Goal: Transaction & Acquisition: Purchase product/service

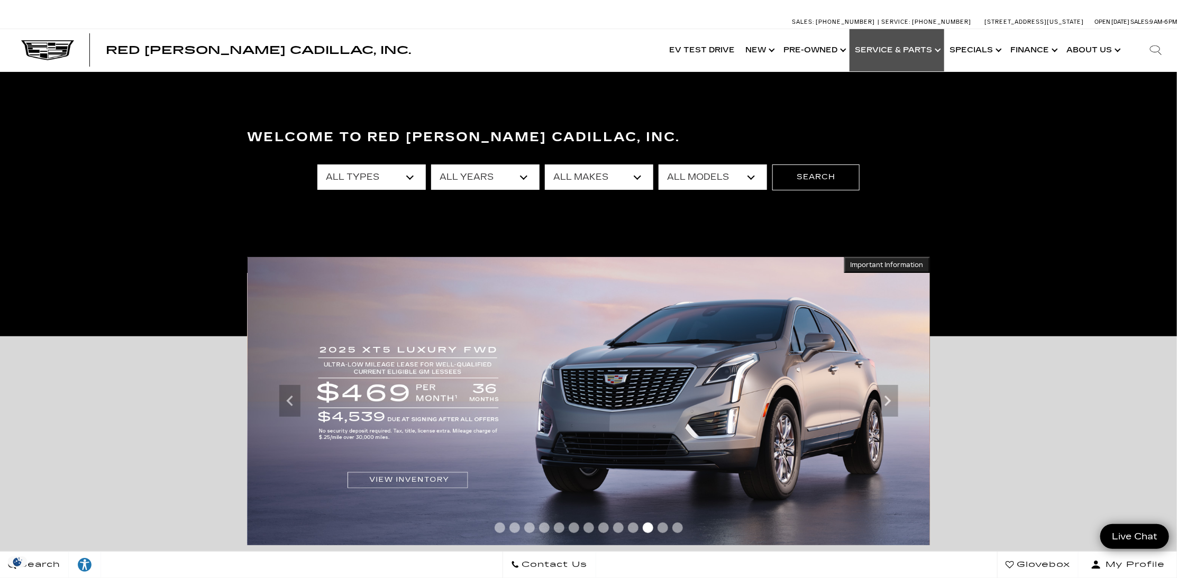
click at [921, 52] on link "Show Service & Parts" at bounding box center [897, 50] width 95 height 42
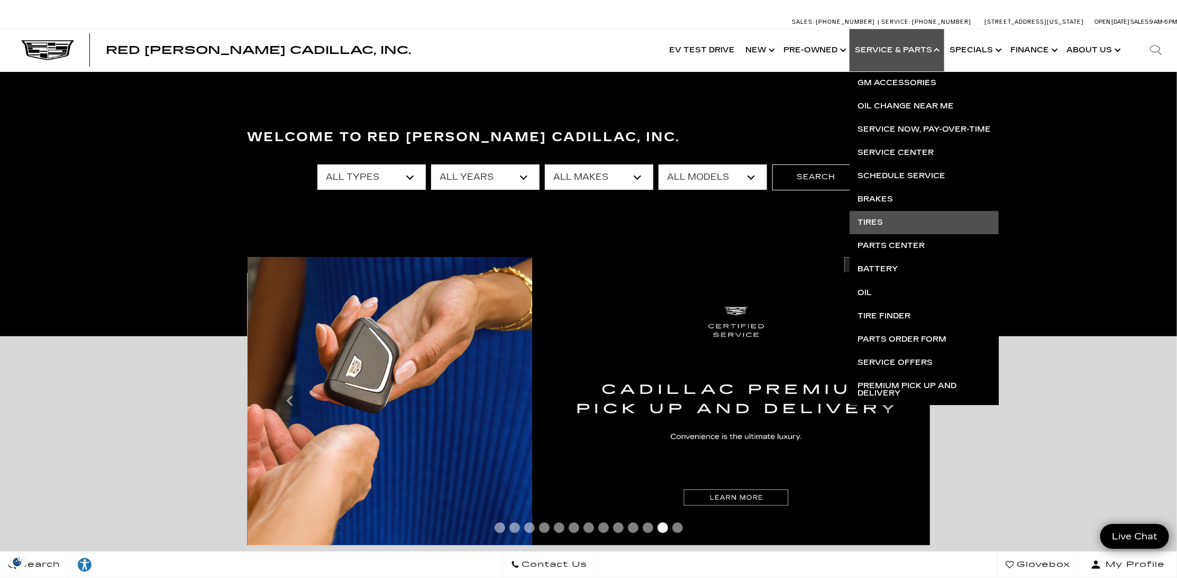
click at [873, 225] on link "Tires" at bounding box center [924, 222] width 149 height 23
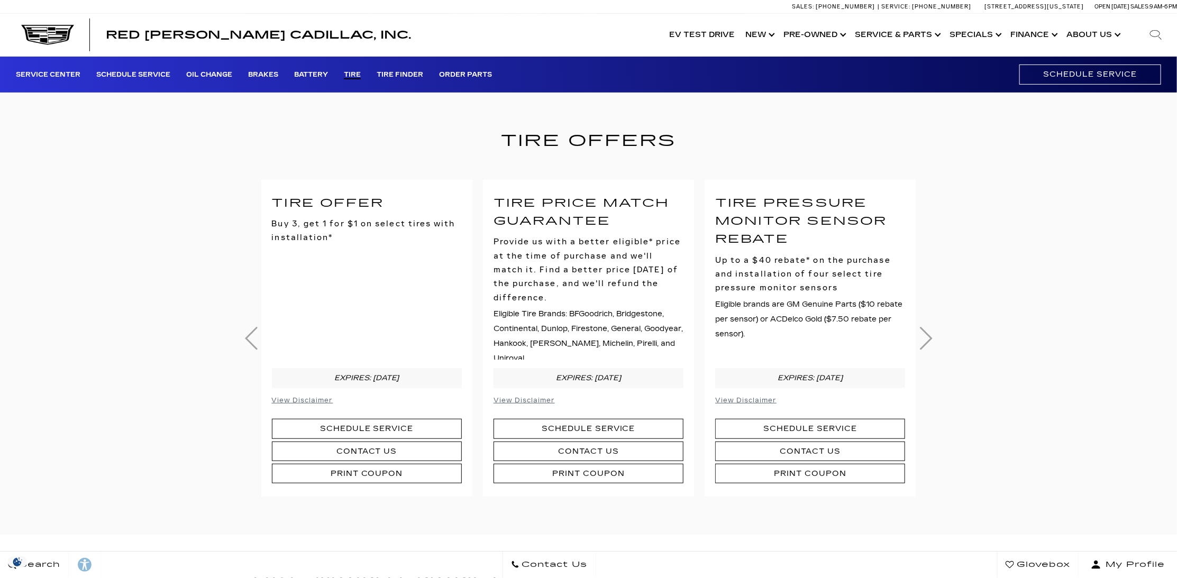
scroll to position [330, 0]
